Goal: Task Accomplishment & Management: Complete application form

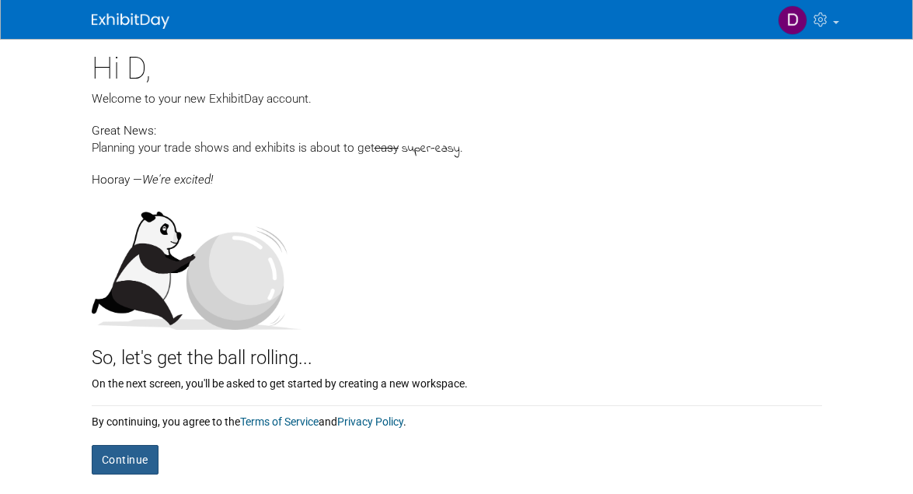
click at [129, 457] on button "Continue" at bounding box center [125, 460] width 67 height 30
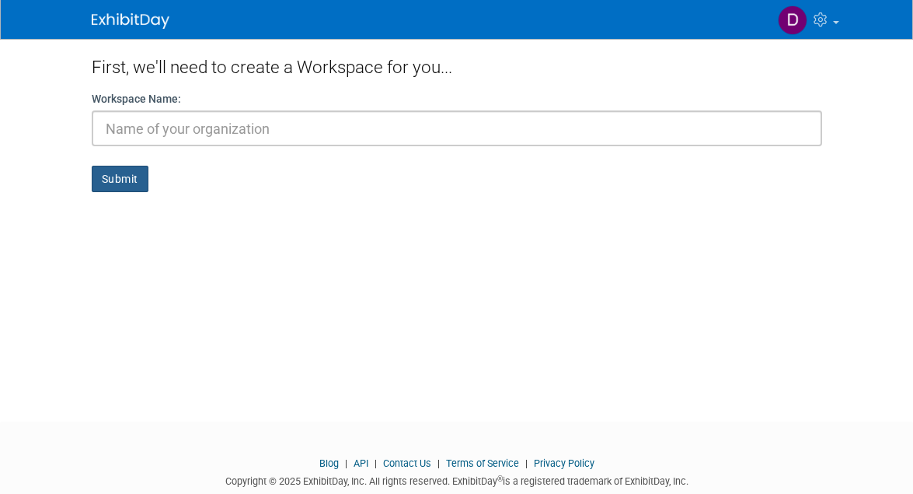
click at [117, 174] on button "Submit" at bounding box center [120, 179] width 57 height 26
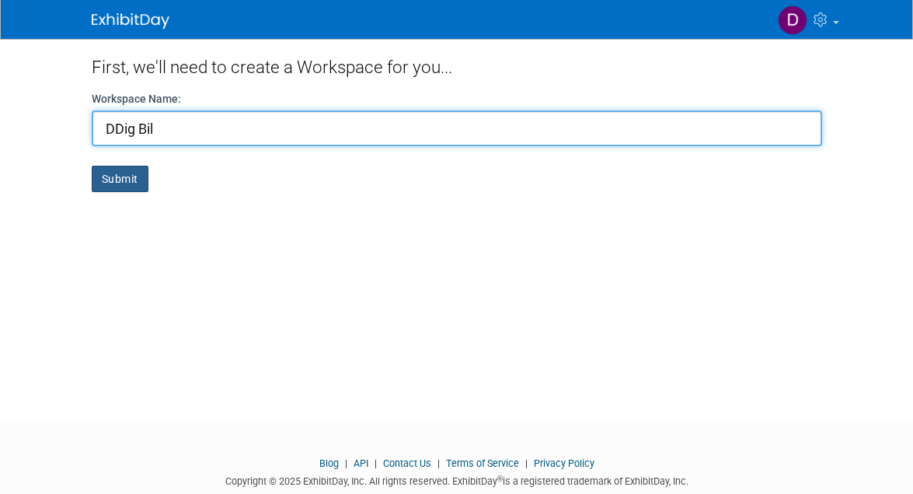
type input "DDig Bil"
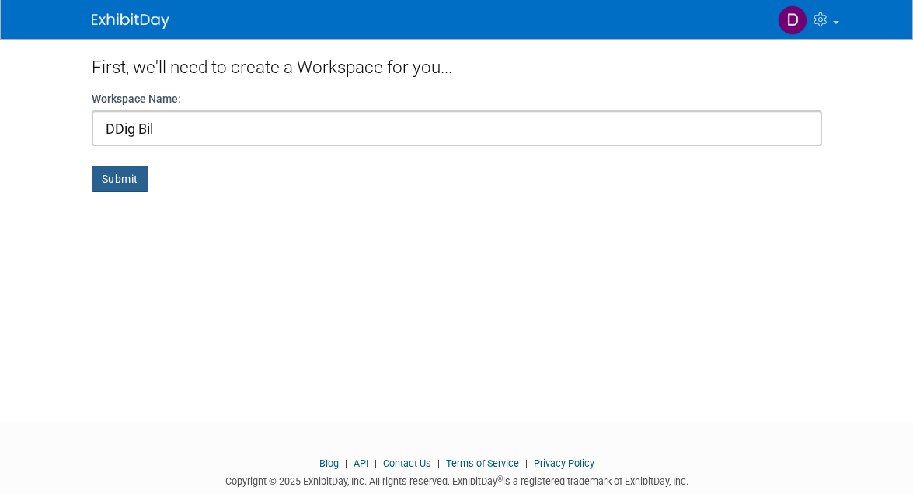
click at [117, 183] on button "Submit" at bounding box center [120, 179] width 57 height 26
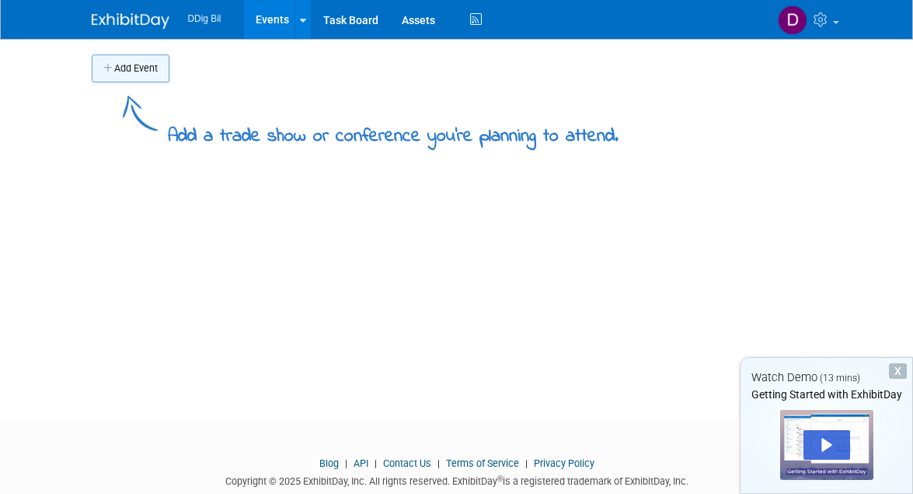
click at [146, 61] on button "Add Event" at bounding box center [131, 68] width 78 height 28
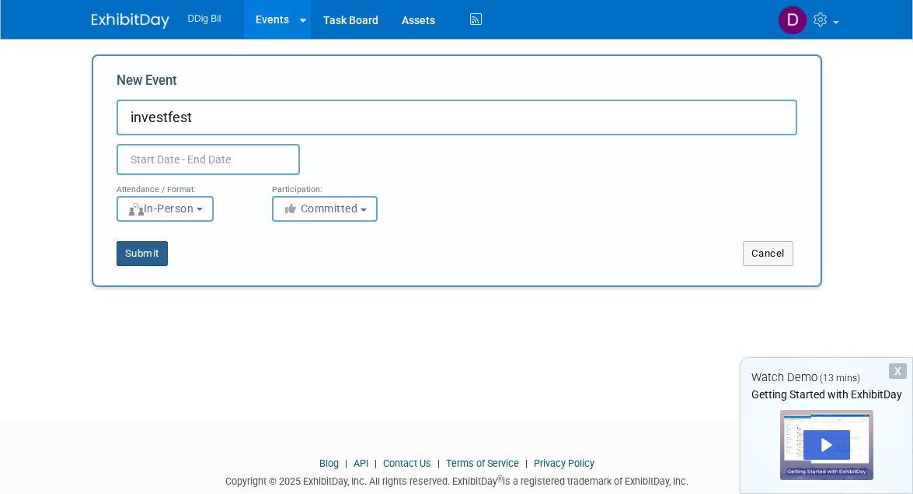
type input "investfest"
click at [130, 257] on button "Submit" at bounding box center [142, 253] width 51 height 25
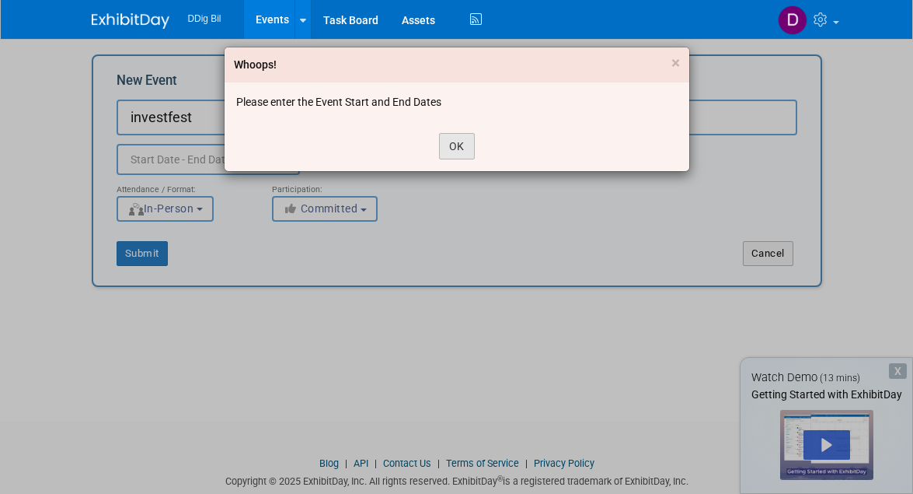
click at [459, 143] on button "OK" at bounding box center [457, 146] width 36 height 26
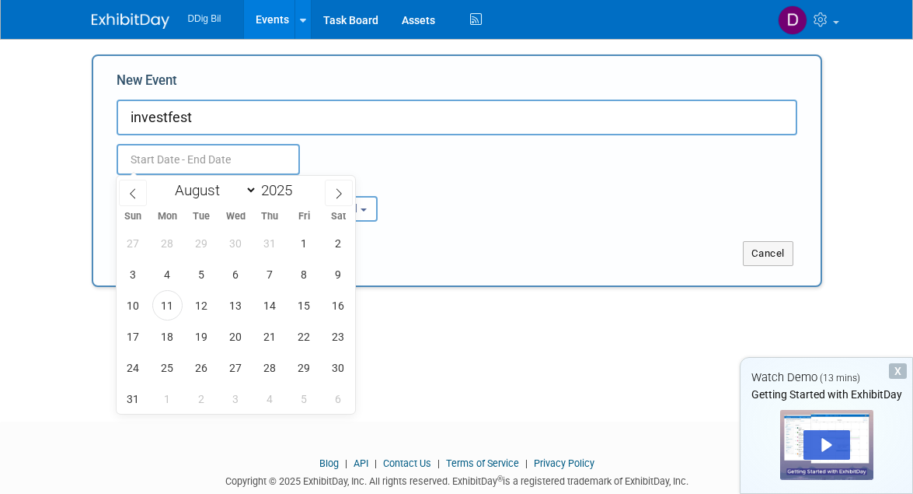
click at [256, 160] on input "text" at bounding box center [208, 159] width 183 height 31
click at [237, 368] on span "27" at bounding box center [236, 367] width 30 height 30
type input "[DATE] to [DATE]"
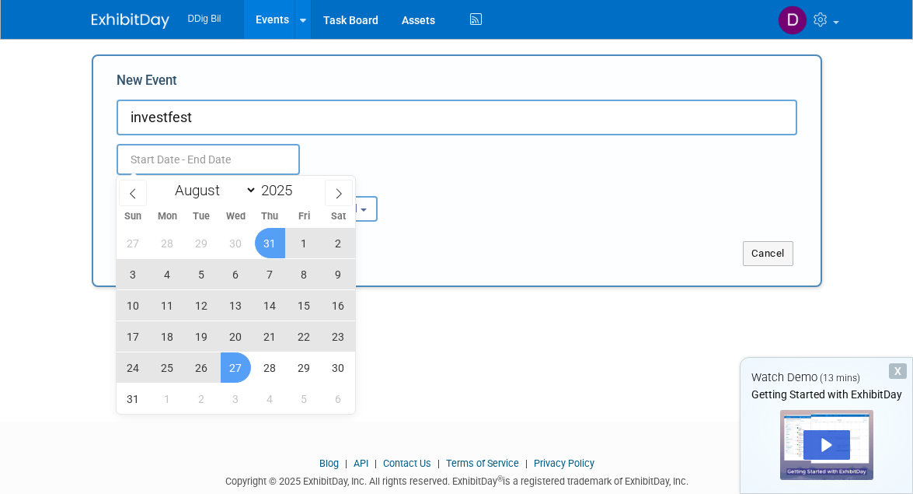
type input "[DATE] to [DATE]"
click at [382, 143] on div "Aug 27, 2025 to Aug 27, 2025 Duplicate Event Warning" at bounding box center [457, 155] width 704 height 40
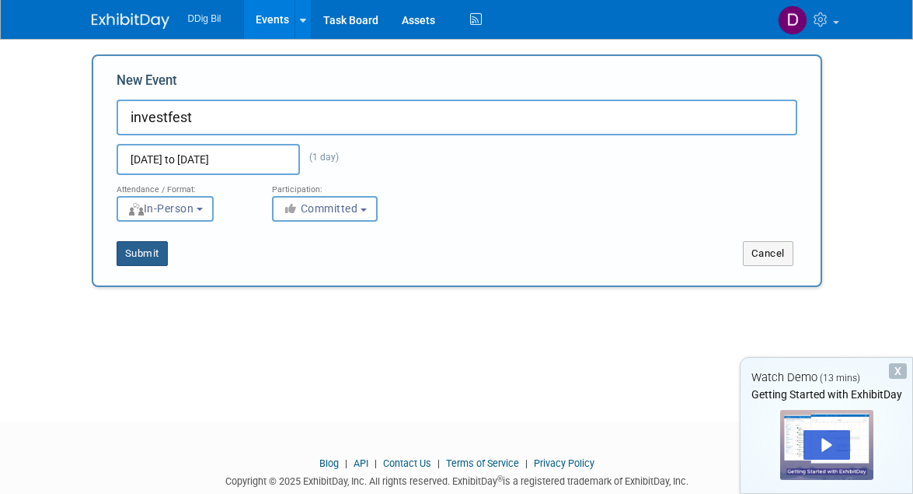
click at [138, 255] on button "Submit" at bounding box center [142, 253] width 51 height 25
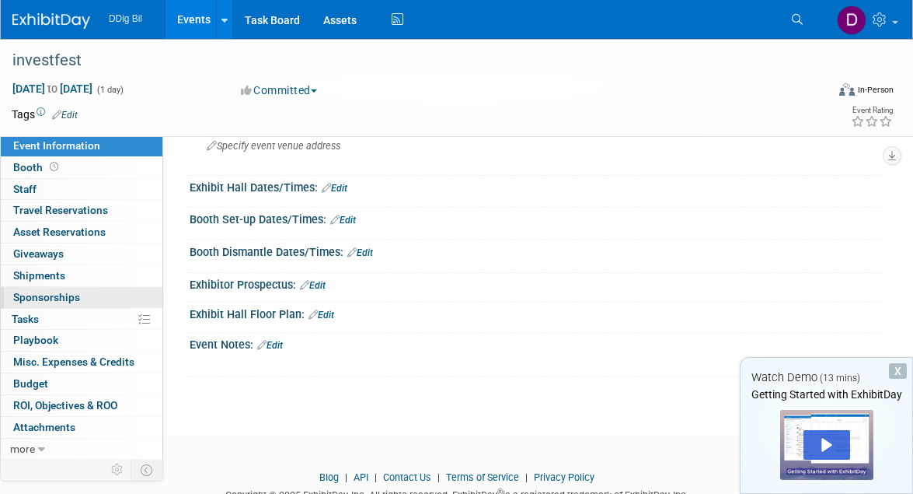
scroll to position [117, 0]
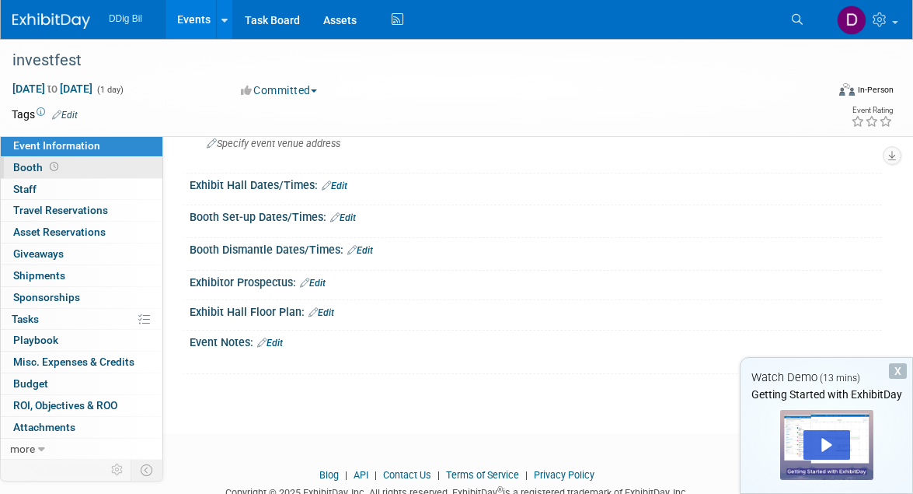
click at [27, 163] on span "Booth" at bounding box center [37, 167] width 48 height 12
